Goal: Find specific page/section: Find specific page/section

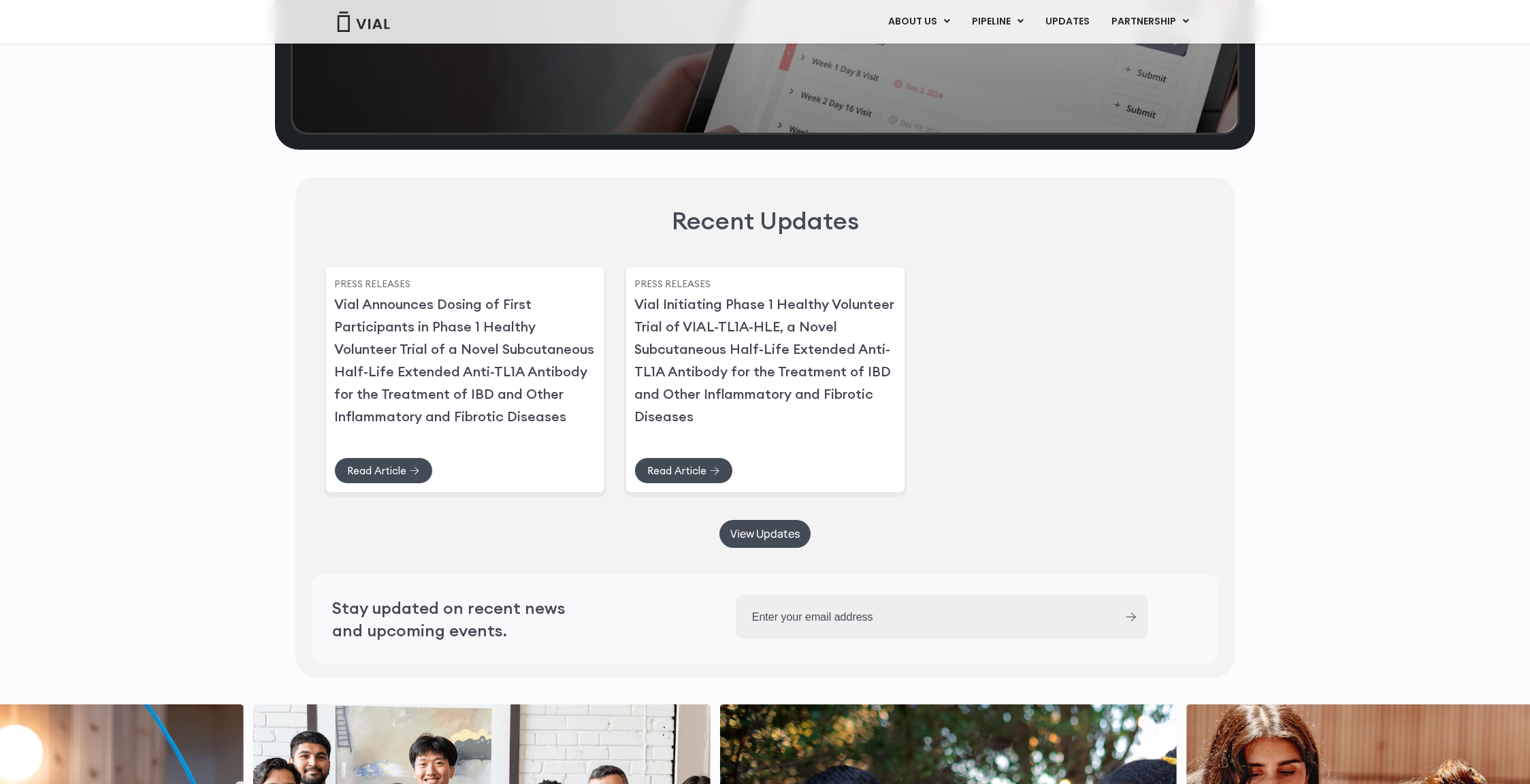
scroll to position [3819, 0]
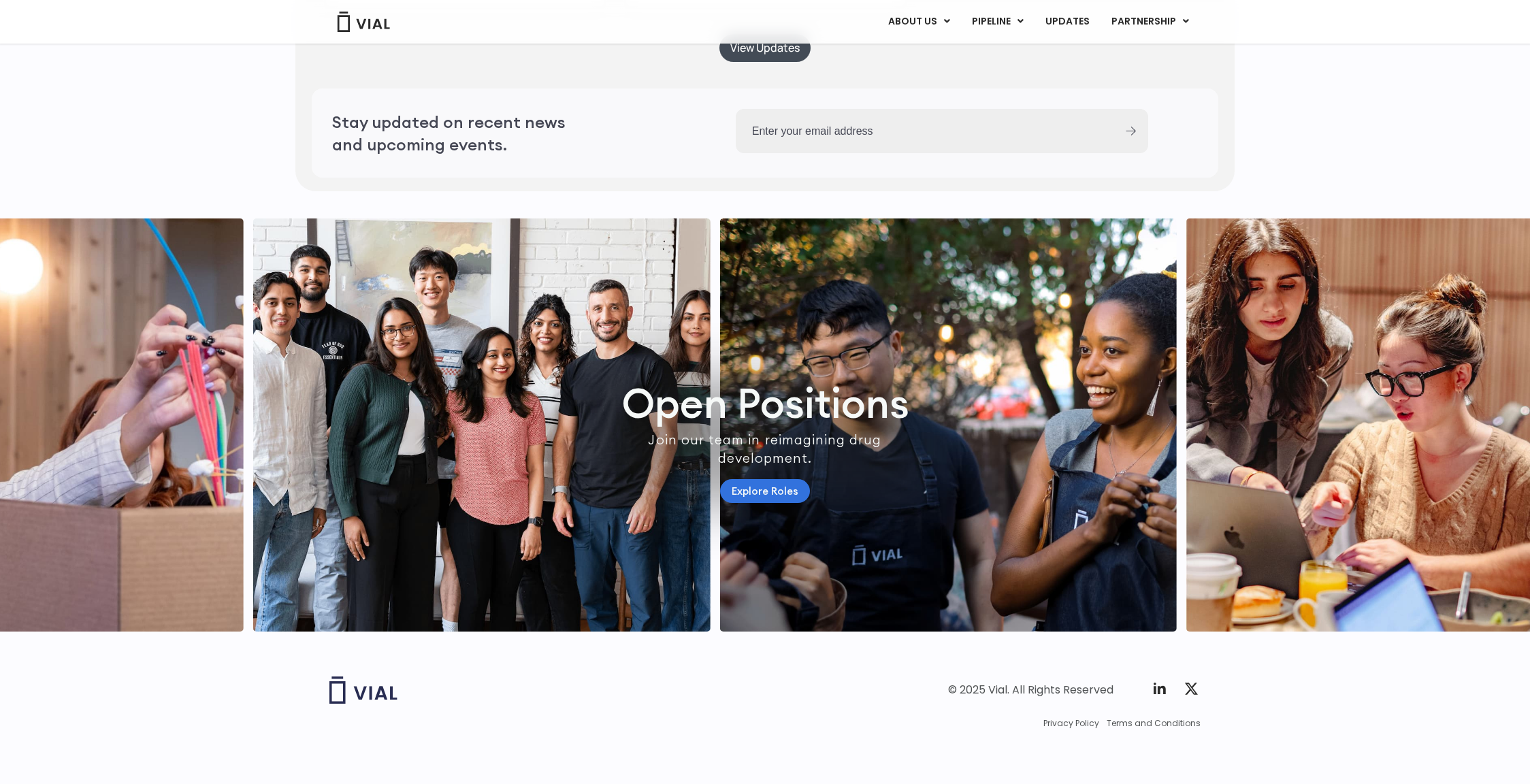
click at [766, 488] on link "Explore Roles" at bounding box center [765, 490] width 90 height 24
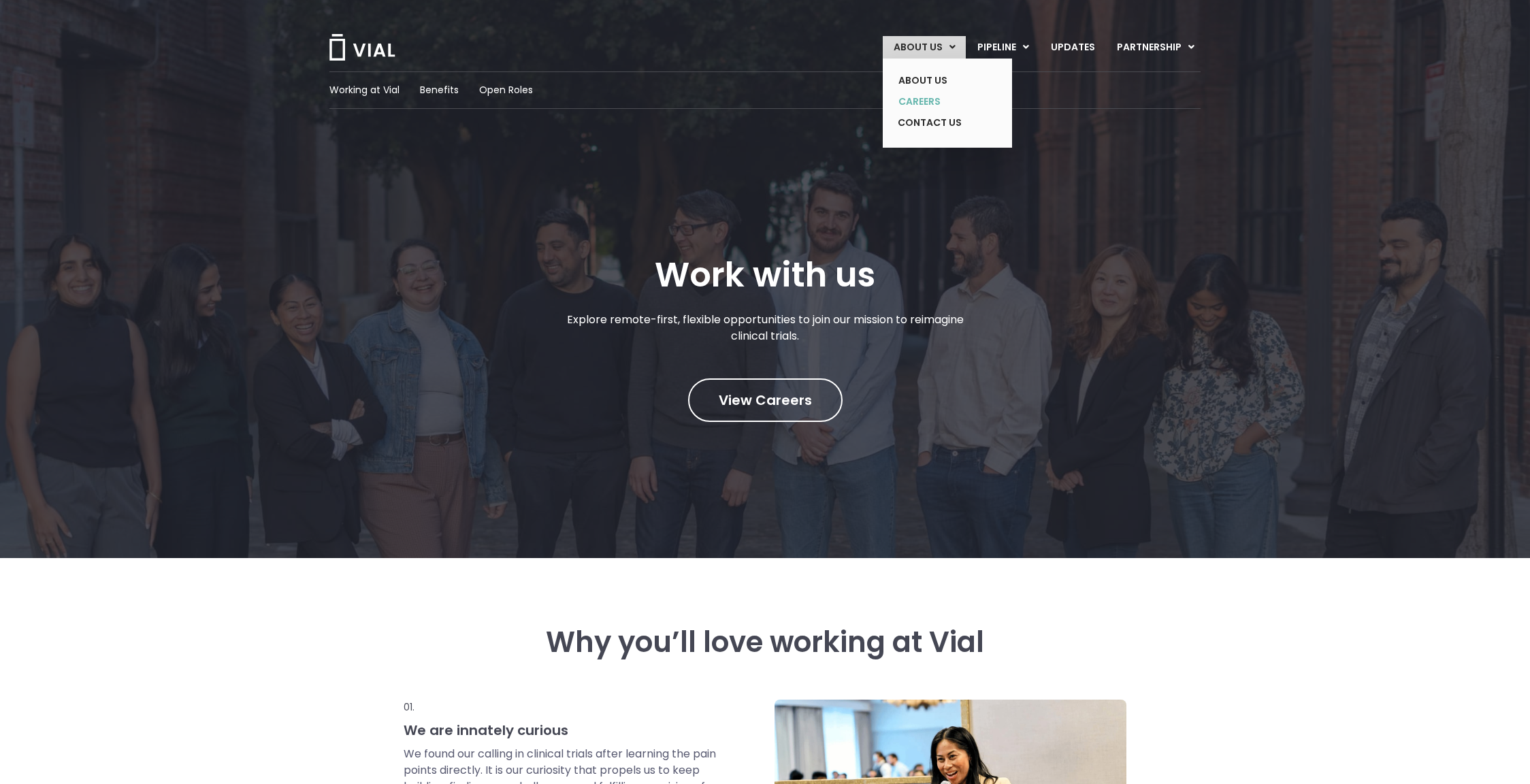
click at [917, 96] on link "CAREERS" at bounding box center [937, 102] width 99 height 21
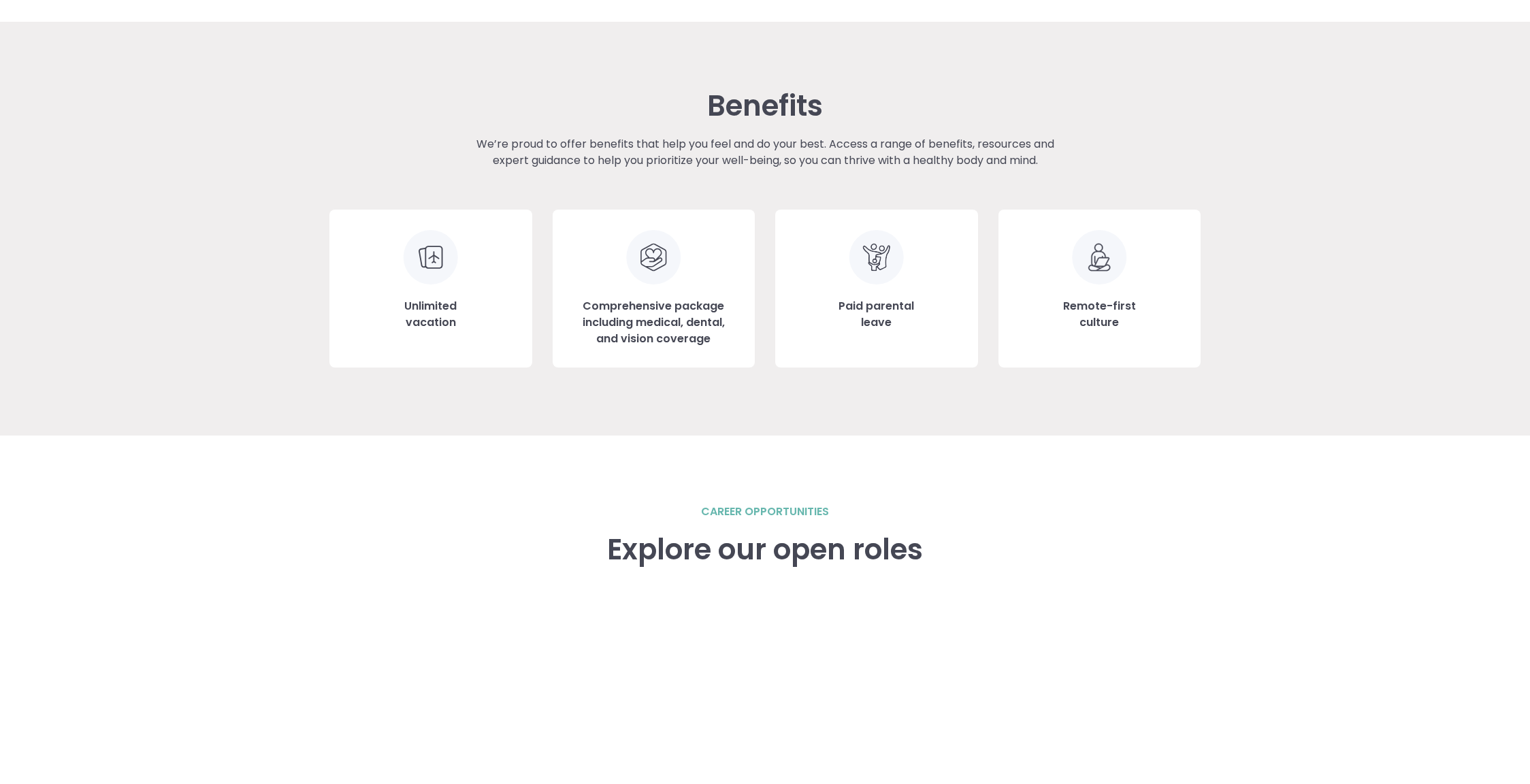
scroll to position [1883, 0]
